Goal: Task Accomplishment & Management: Manage account settings

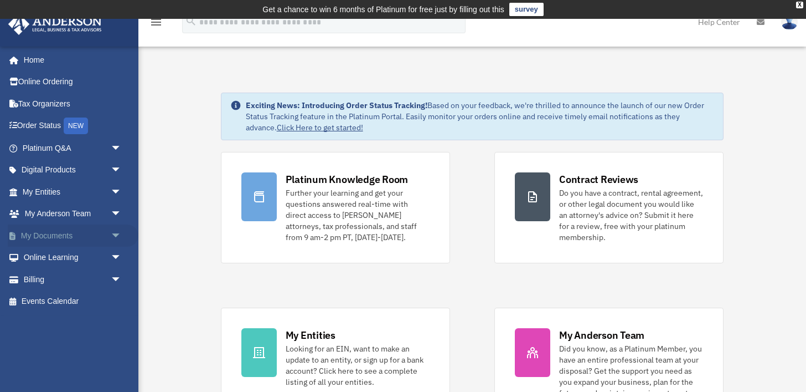
click at [119, 235] on span "arrow_drop_down" at bounding box center [122, 235] width 22 height 23
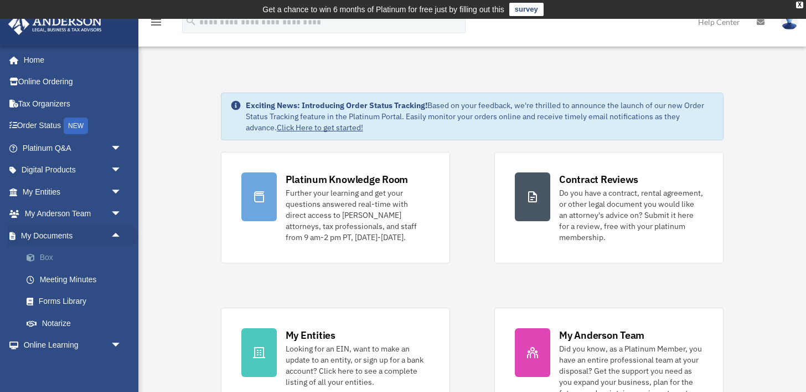
click at [88, 259] on link "Box" at bounding box center [77, 257] width 123 height 22
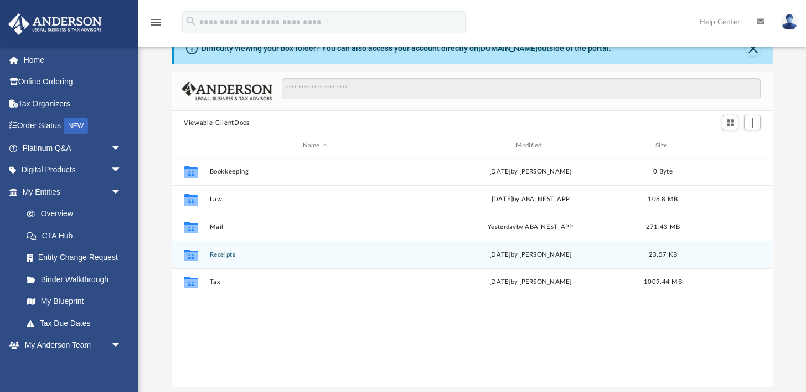
scroll to position [56, 0]
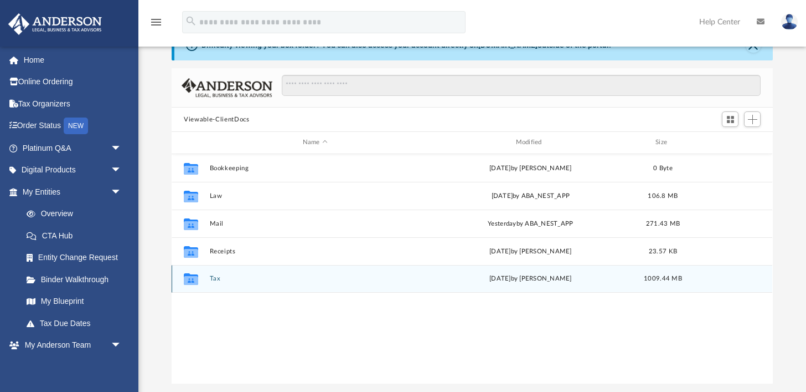
click at [218, 277] on button "Tax" at bounding box center [315, 278] width 211 height 7
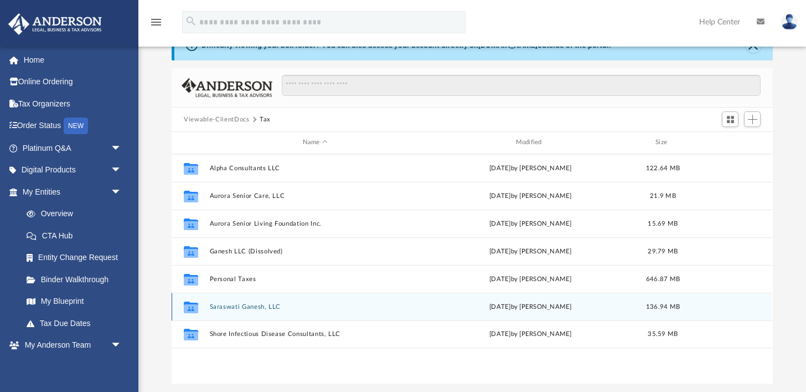
click at [249, 305] on button "Saraswati Ganesh, LLC" at bounding box center [315, 306] width 211 height 7
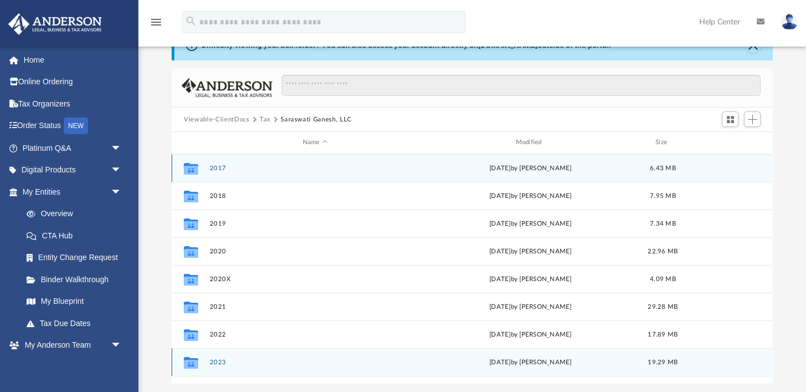
scroll to position [19, 0]
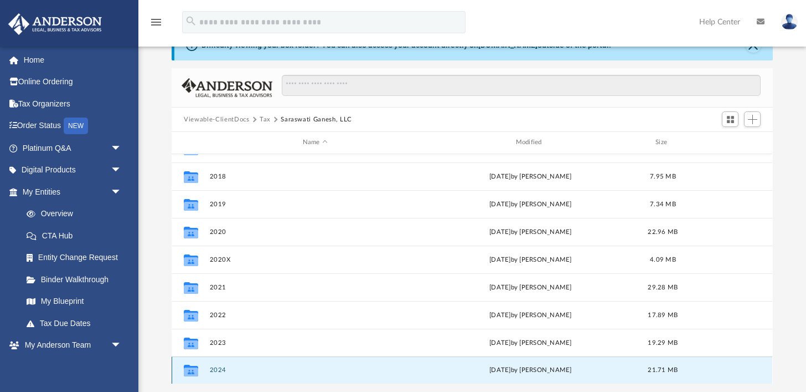
click at [222, 369] on button "2024" at bounding box center [315, 369] width 211 height 7
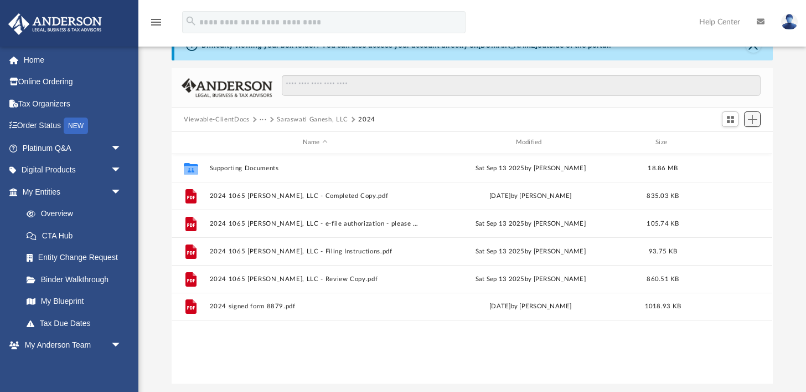
click at [754, 125] on button "Add" at bounding box center [752, 119] width 17 height 16
click at [736, 139] on li "Upload" at bounding box center [736, 141] width 35 height 12
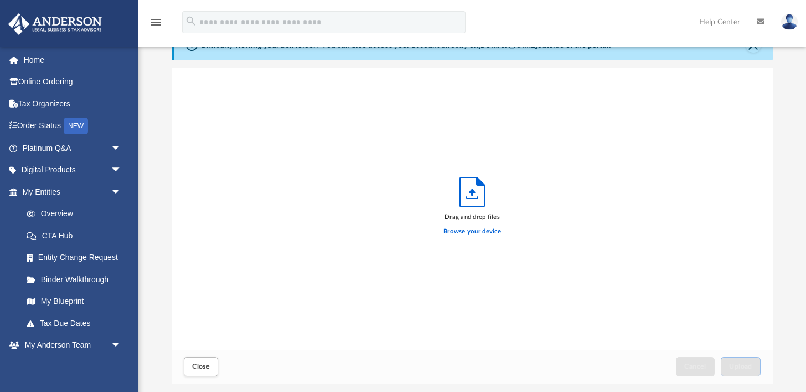
scroll to position [281, 601]
click at [483, 234] on label "Browse your device" at bounding box center [473, 232] width 58 height 10
click at [0, 0] on input "Browse your device" at bounding box center [0, 0] width 0 height 0
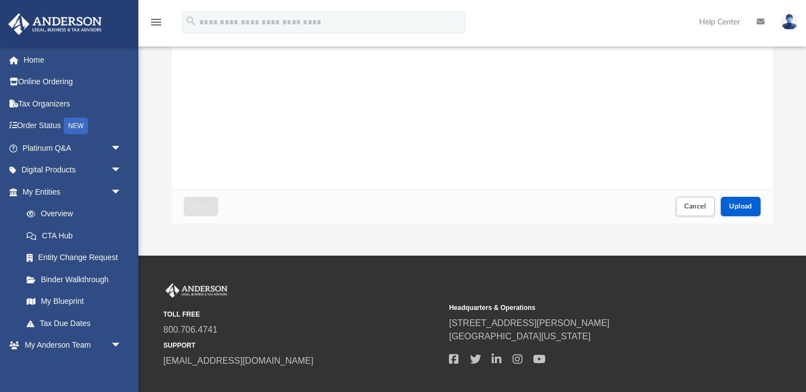
scroll to position [224, 0]
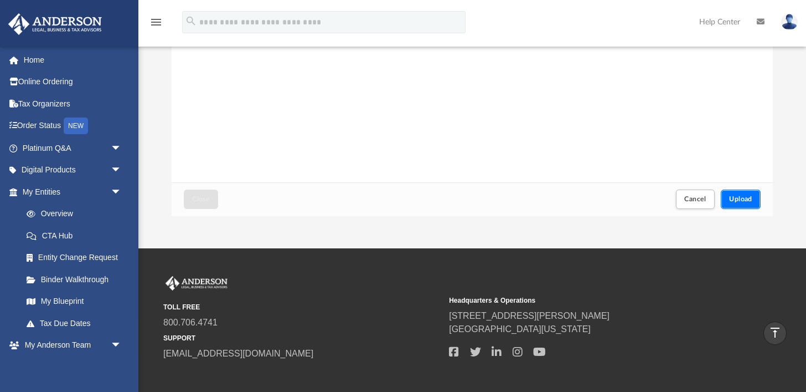
click at [739, 199] on span "Upload" at bounding box center [740, 198] width 23 height 7
click at [204, 202] on span "Close" at bounding box center [201, 198] width 18 height 7
